Goal: Communication & Community: Answer question/provide support

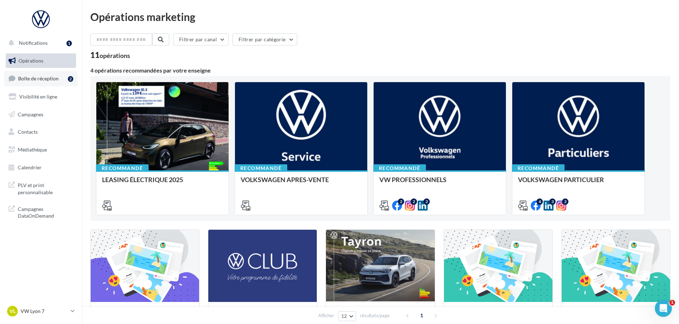
click at [39, 79] on span "Boîte de réception" at bounding box center [38, 78] width 41 height 6
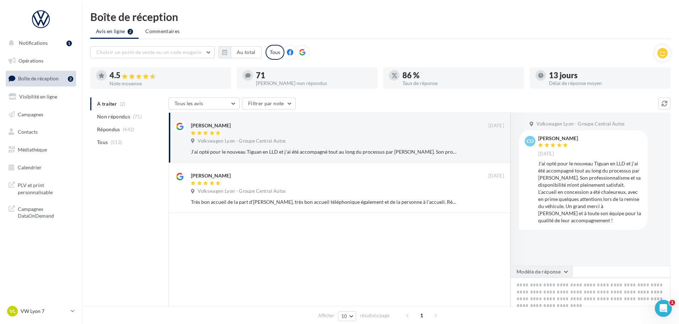
click at [563, 270] on button "Modèle de réponse" at bounding box center [542, 272] width 62 height 12
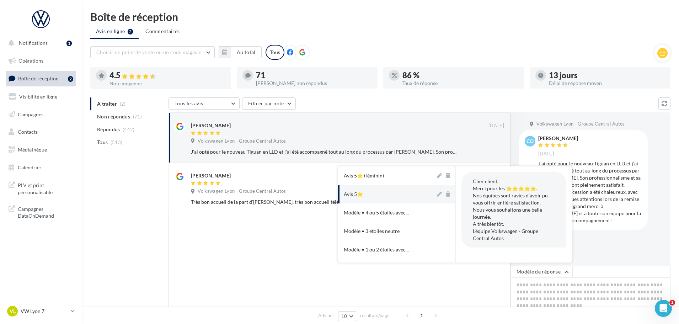
click at [394, 191] on button "Avis 5⭐" at bounding box center [386, 194] width 97 height 18
type textarea "**********"
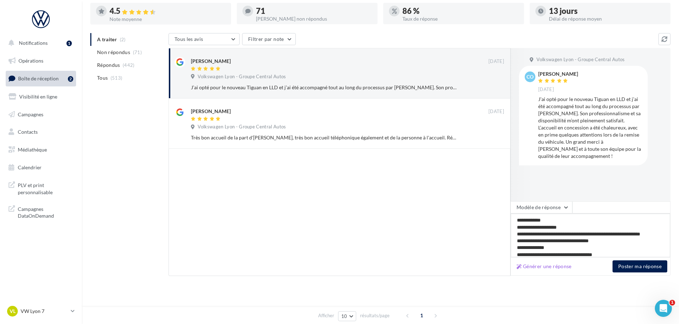
scroll to position [67, 0]
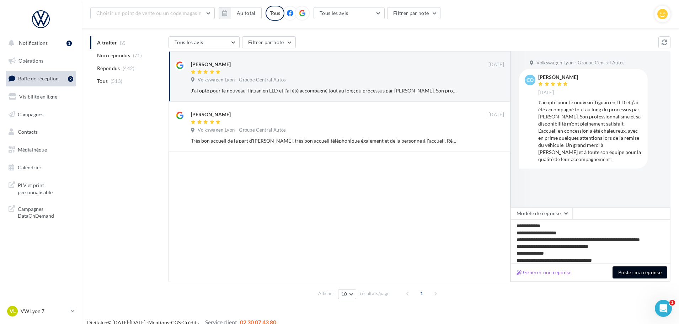
click at [649, 273] on button "Poster ma réponse" at bounding box center [640, 272] width 55 height 12
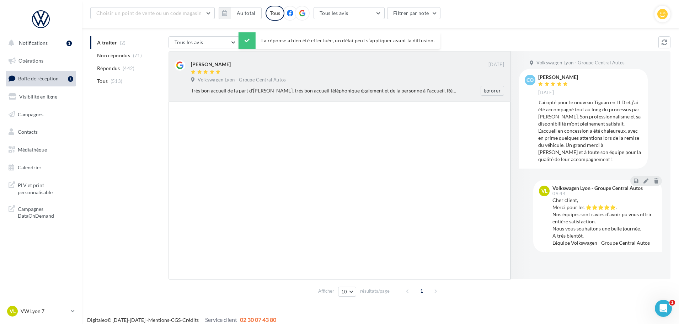
click at [356, 98] on div "Damien Conor 30 sept. Volkswagen Lyon - Groupe Central Autos Très bon accueil d…" at bounding box center [340, 76] width 342 height 50
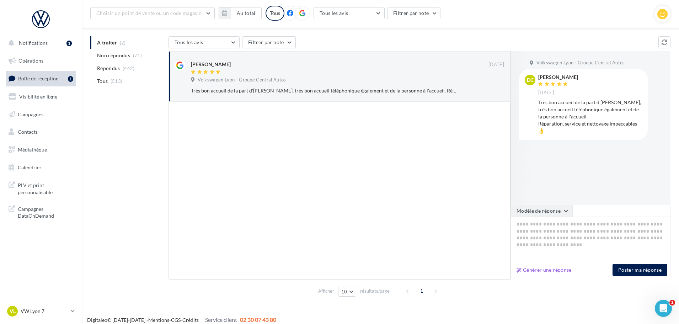
click at [551, 209] on button "Modèle de réponse" at bounding box center [542, 211] width 62 height 12
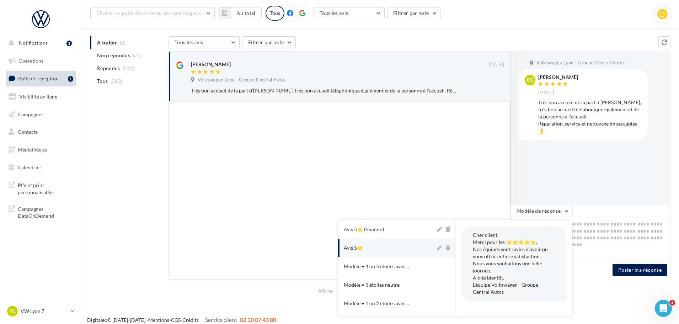
click at [357, 243] on button "Avis 5⭐" at bounding box center [386, 248] width 97 height 18
type textarea "**********"
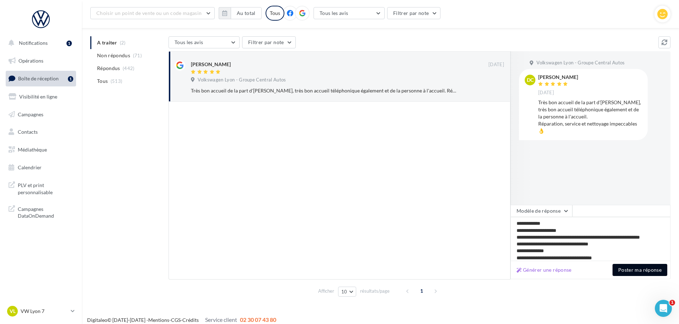
click at [643, 270] on button "Poster ma réponse" at bounding box center [640, 270] width 55 height 12
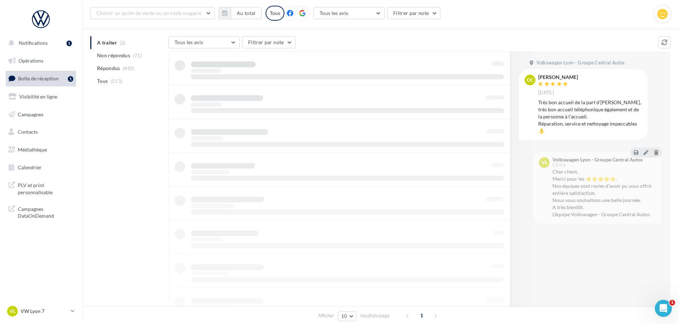
scroll to position [11, 0]
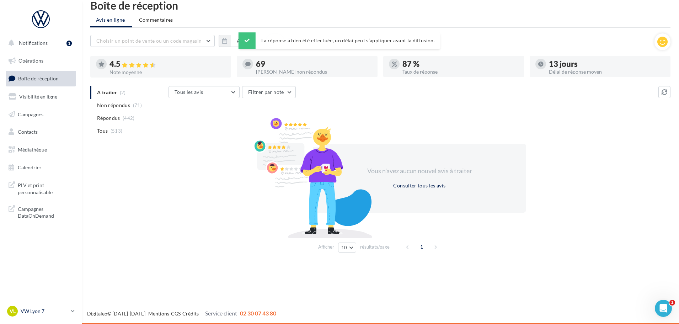
drag, startPoint x: 59, startPoint y: 312, endPoint x: 54, endPoint y: 311, distance: 4.7
click at [58, 312] on p "VW Lyon 7" at bounding box center [44, 311] width 47 height 7
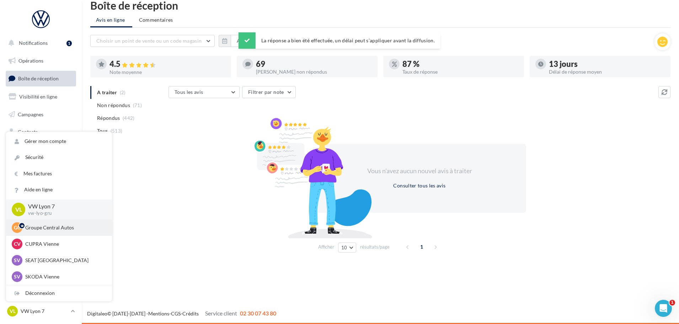
scroll to position [36, 0]
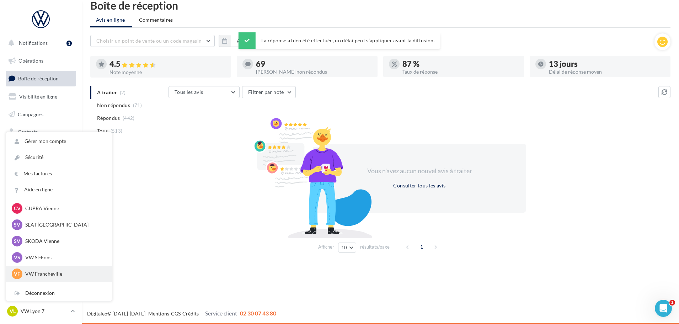
click at [67, 270] on p "VW Francheville" at bounding box center [64, 273] width 78 height 7
